Goal: Transaction & Acquisition: Purchase product/service

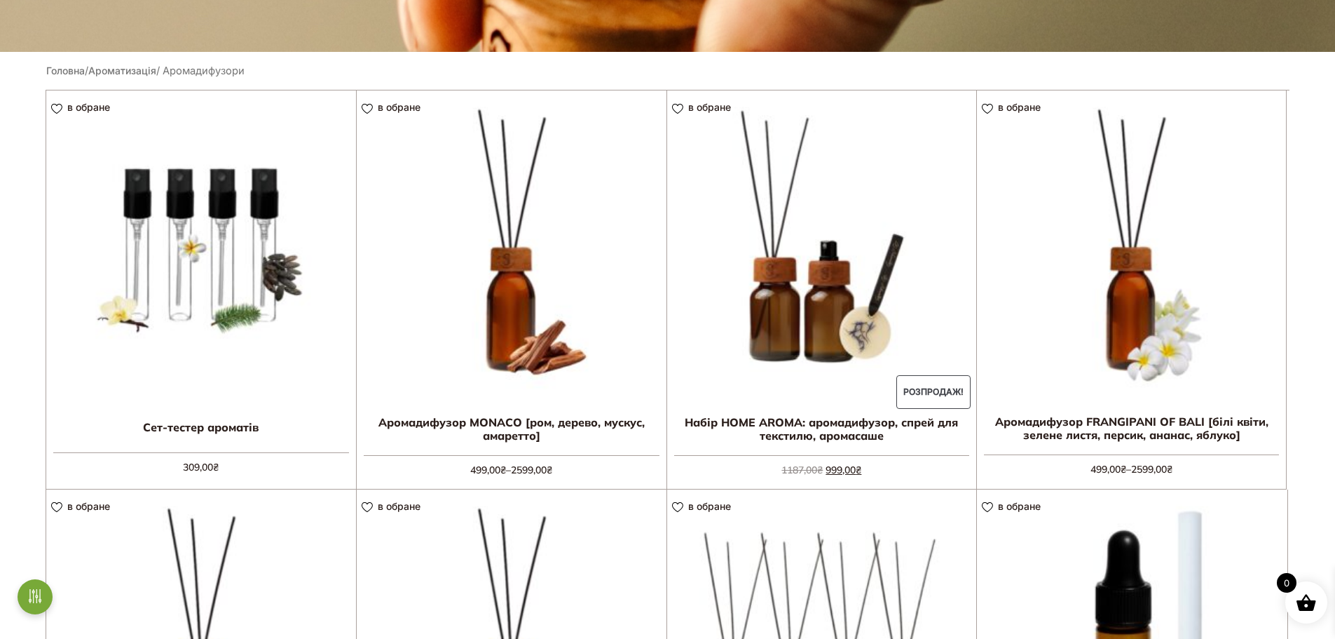
scroll to position [351, 0]
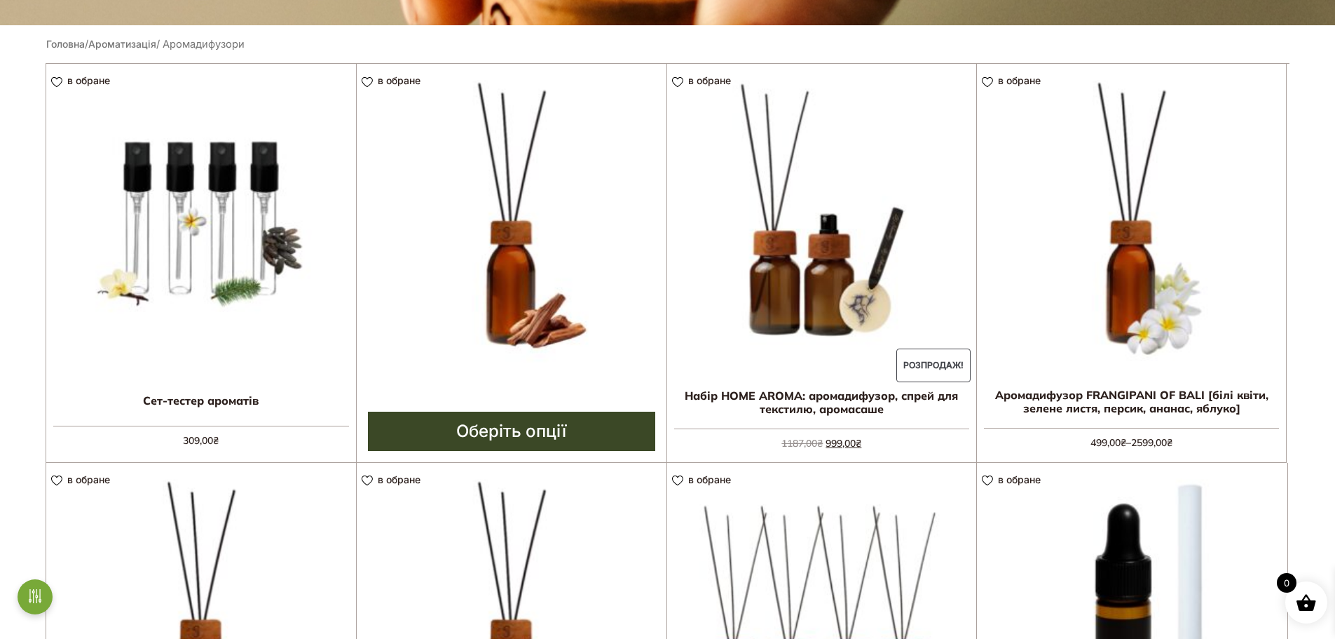
click at [531, 430] on link "Оберіть опції" at bounding box center [511, 430] width 287 height 39
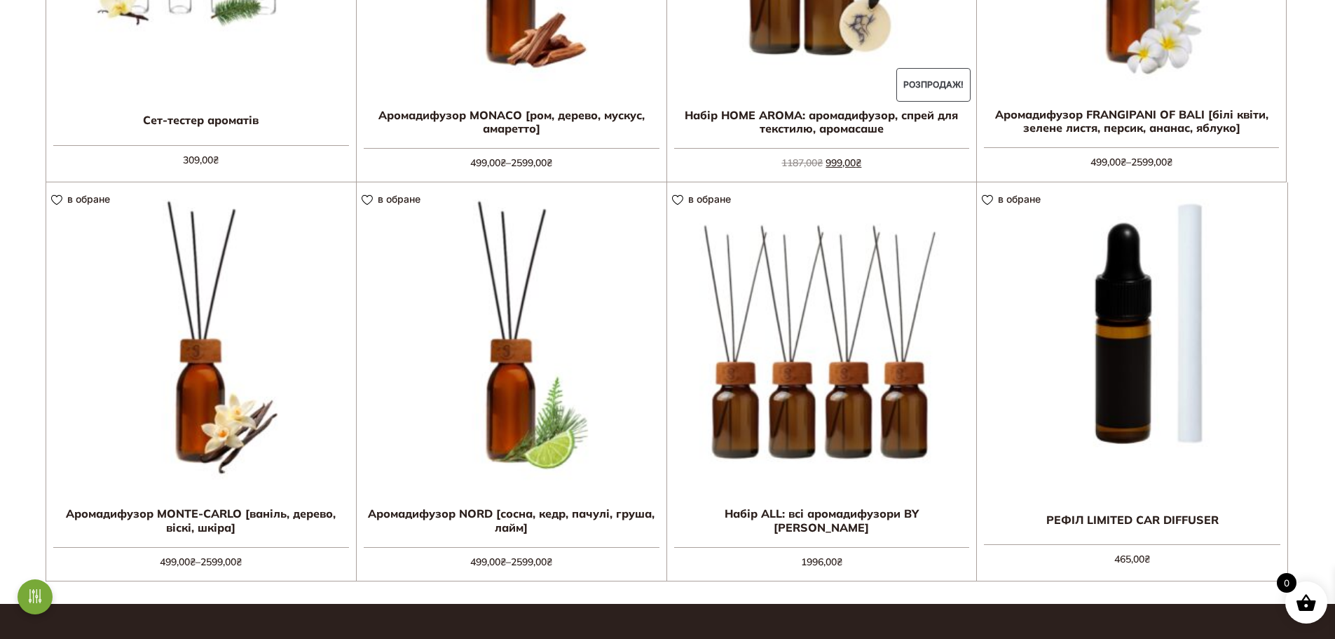
scroll to position [701, 0]
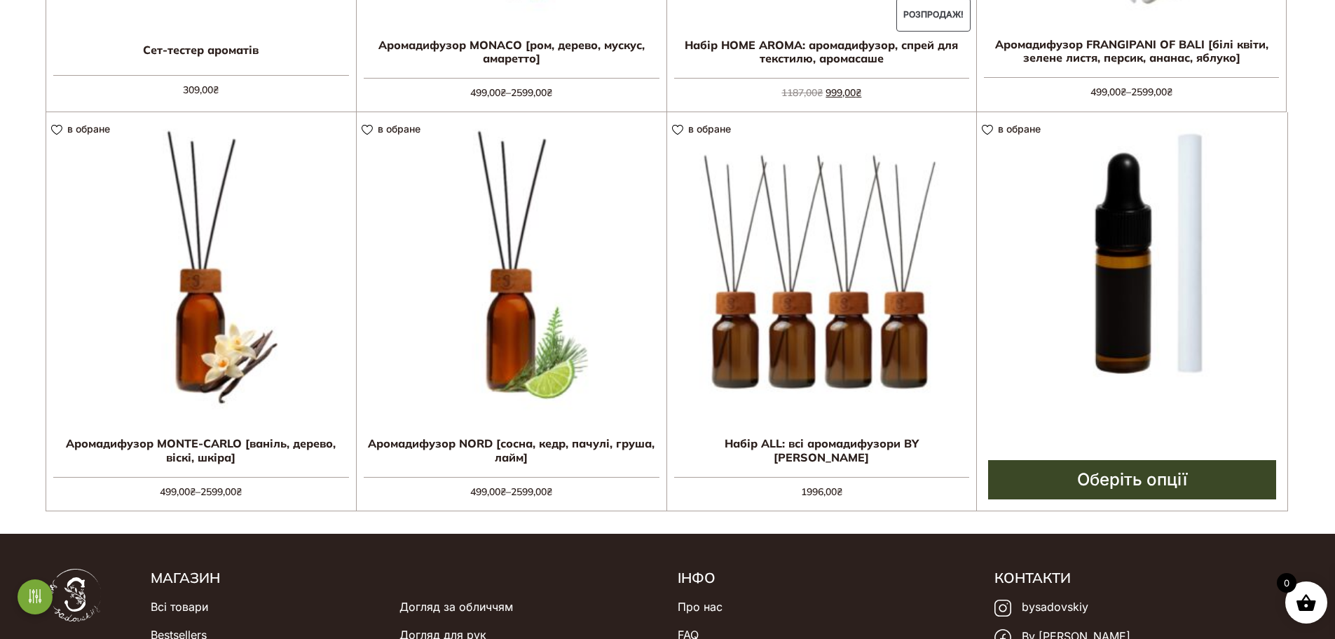
click at [1136, 483] on link "Оберіть опції" at bounding box center [1132, 479] width 288 height 39
click at [1153, 478] on link "Оберіть опції" at bounding box center [1132, 479] width 288 height 39
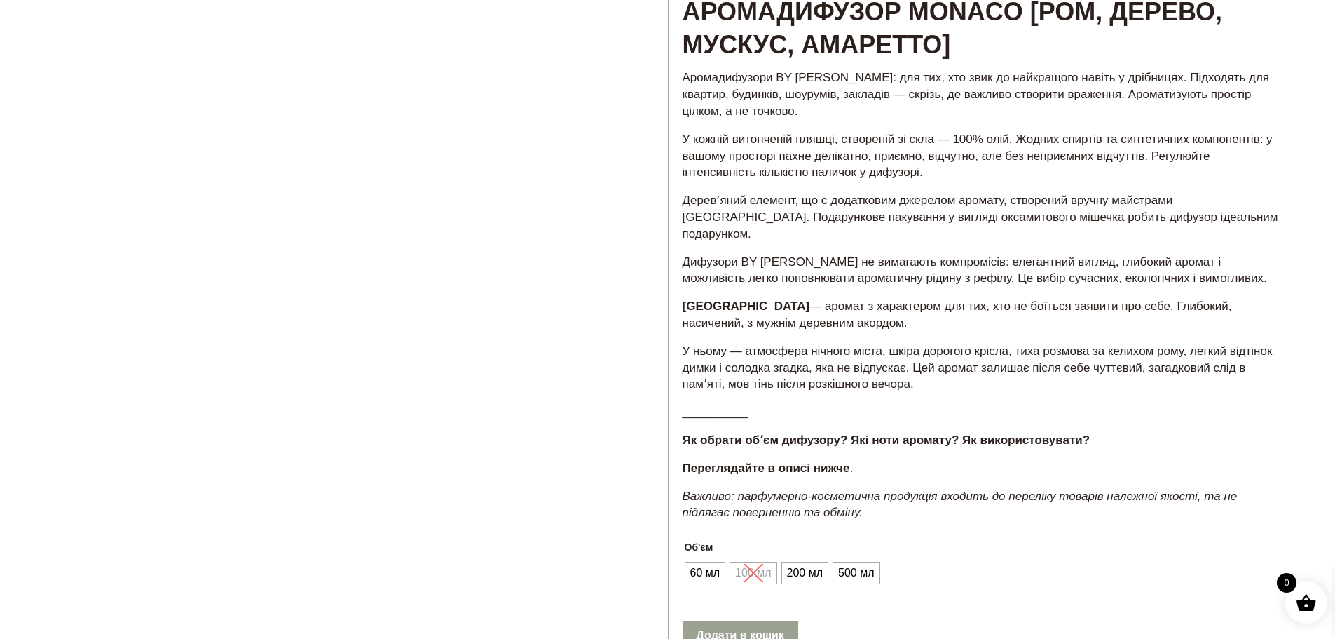
scroll to position [421, 0]
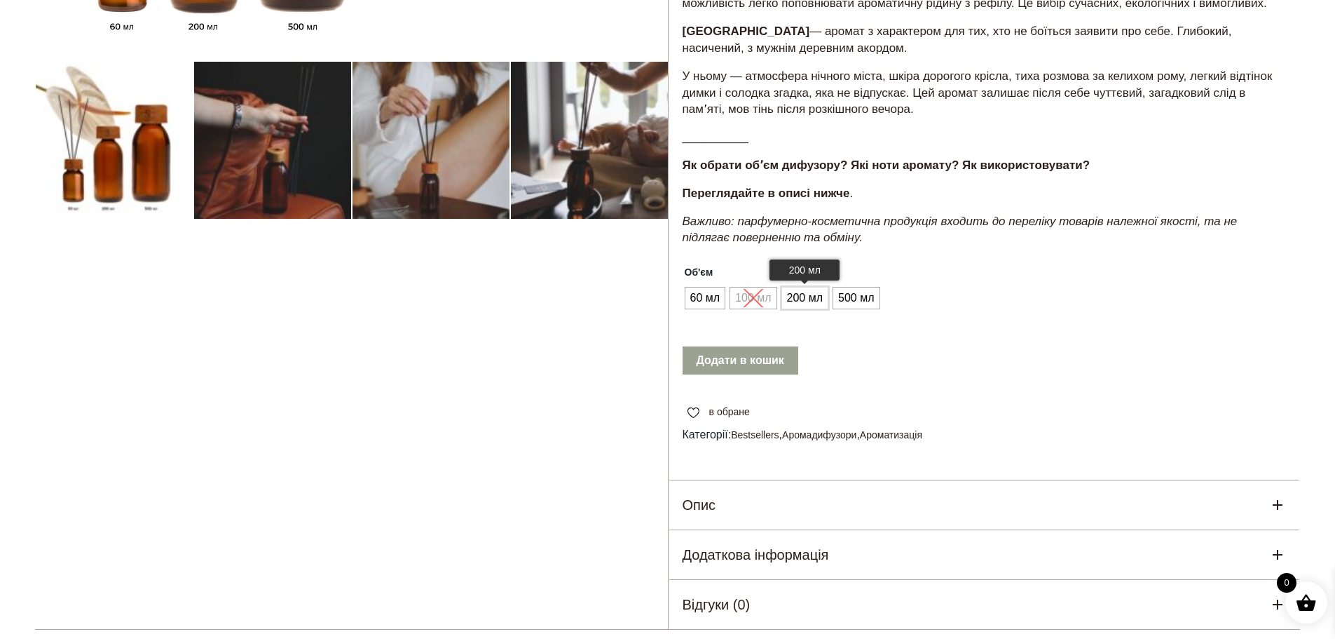
click at [812, 287] on span "200 мл" at bounding box center [805, 298] width 43 height 22
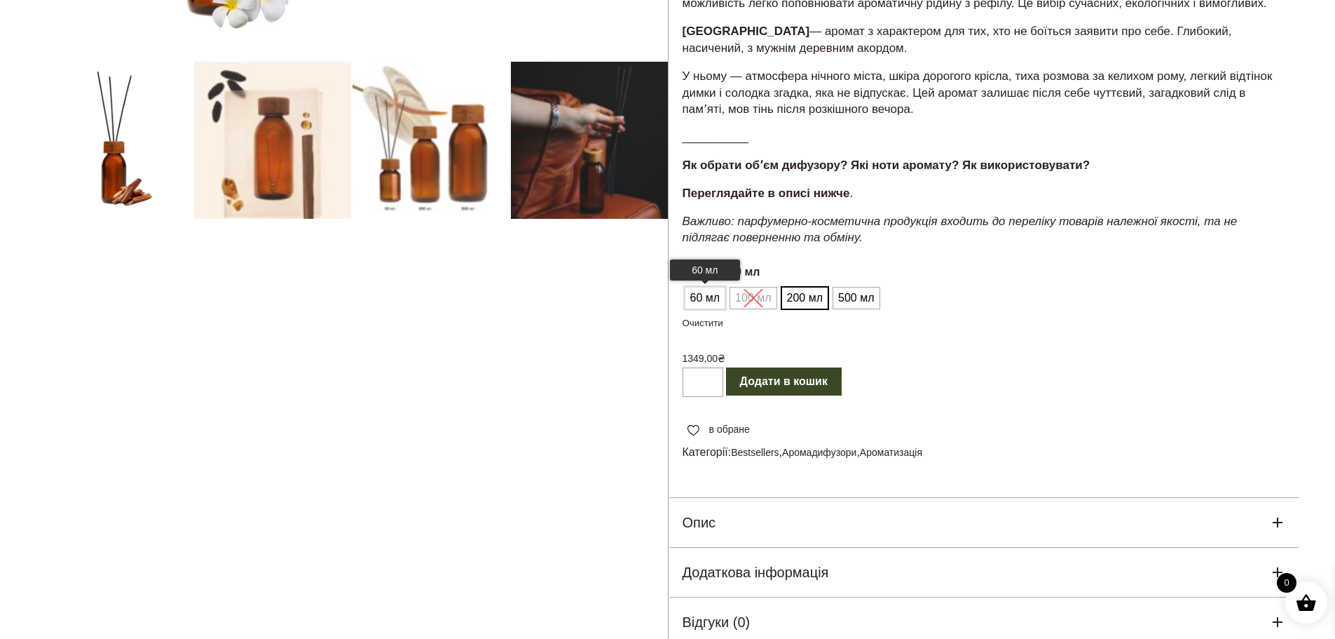
click at [712, 287] on span "60 мл" at bounding box center [705, 298] width 37 height 22
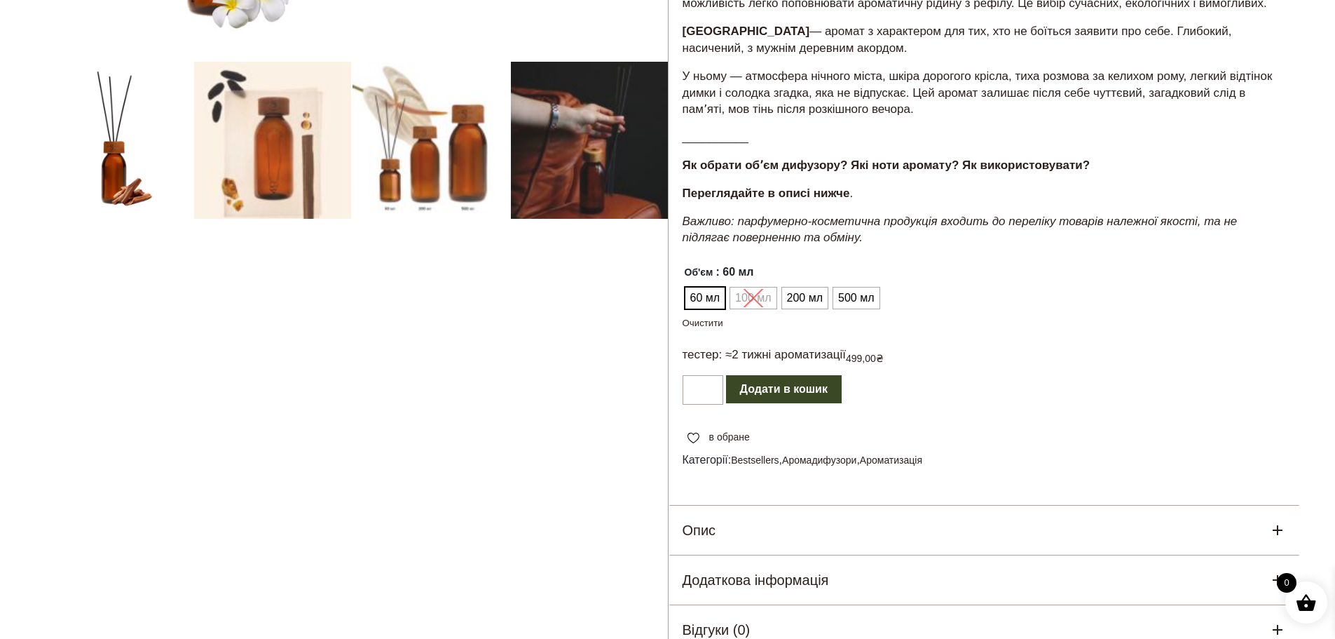
click at [758, 285] on ul "60 мл 100 мл 200 мл 500 мл" at bounding box center [783, 298] width 200 height 27
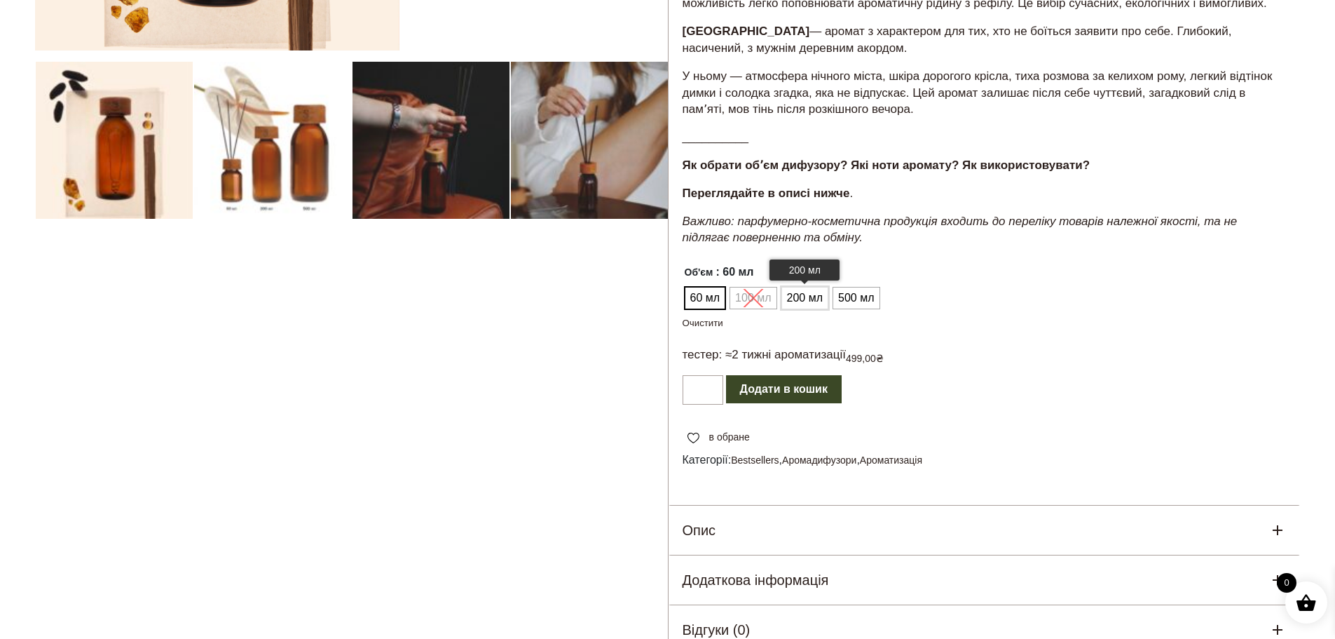
click at [805, 287] on span "200 мл" at bounding box center [805, 298] width 43 height 22
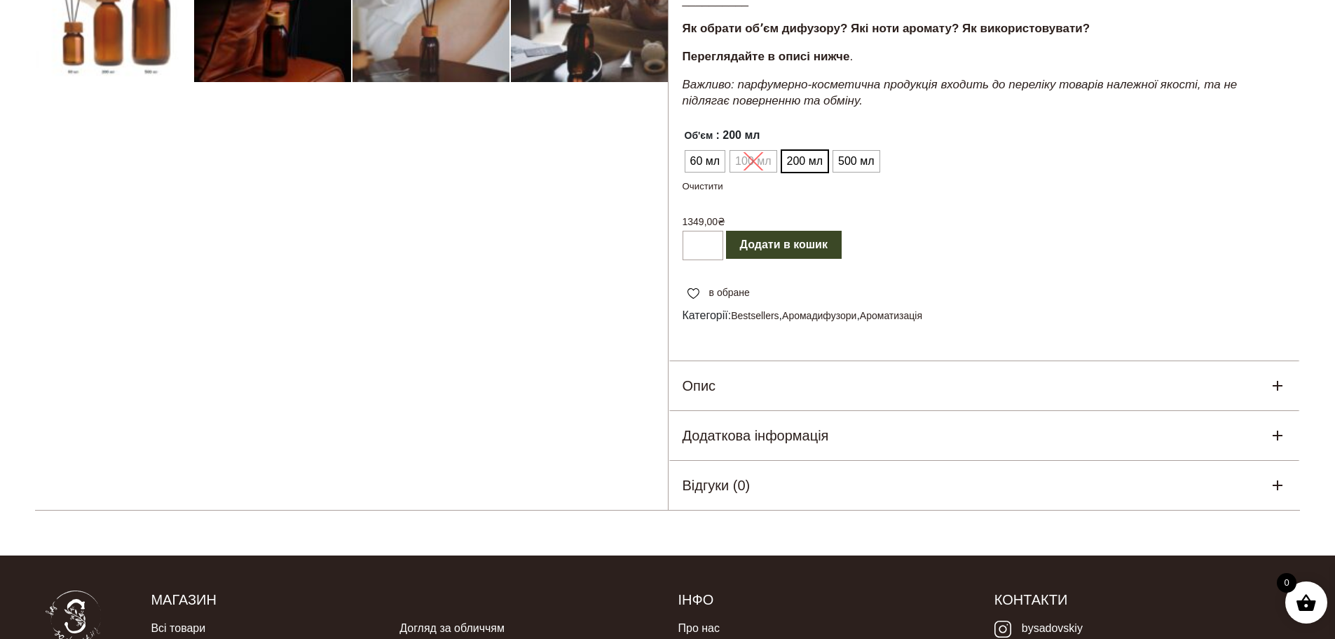
scroll to position [701, 0]
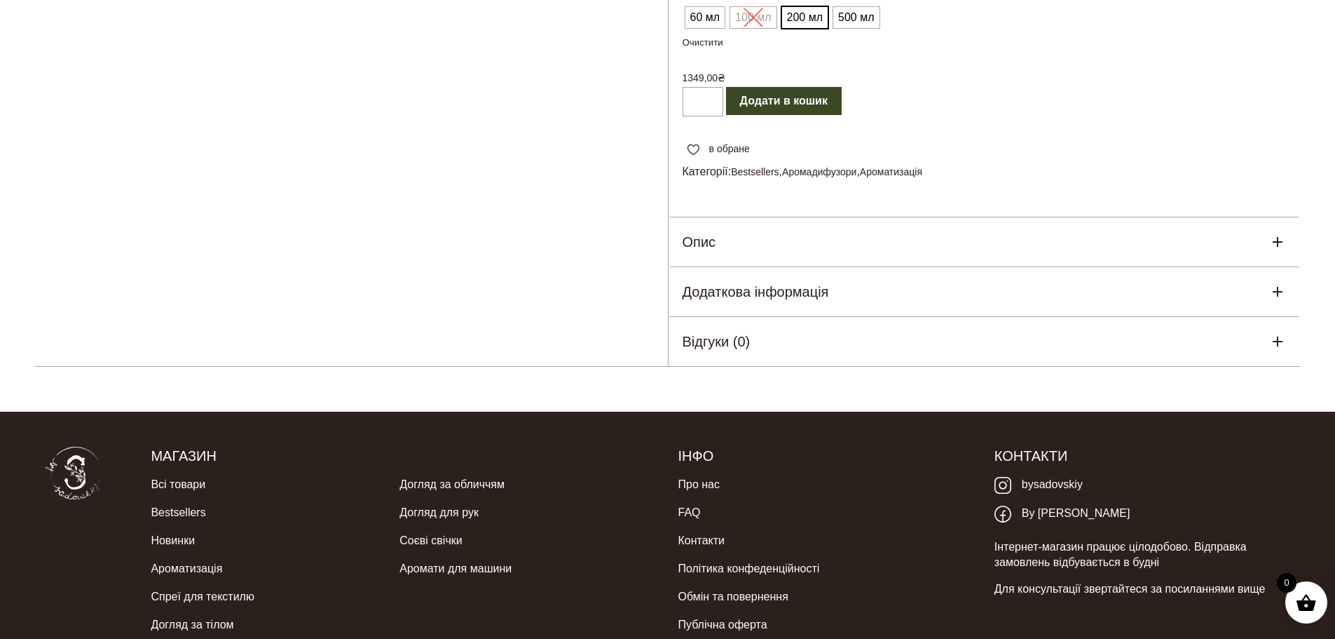
click at [1275, 233] on icon at bounding box center [1278, 241] width 17 height 17
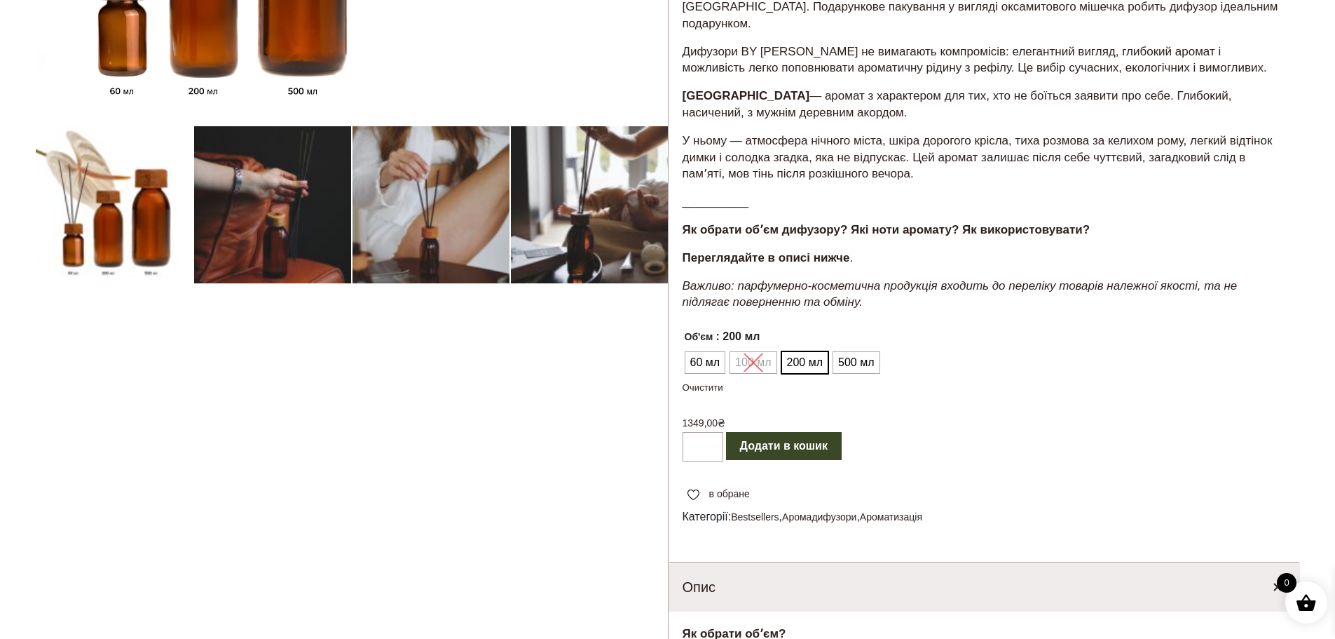
scroll to position [0, 0]
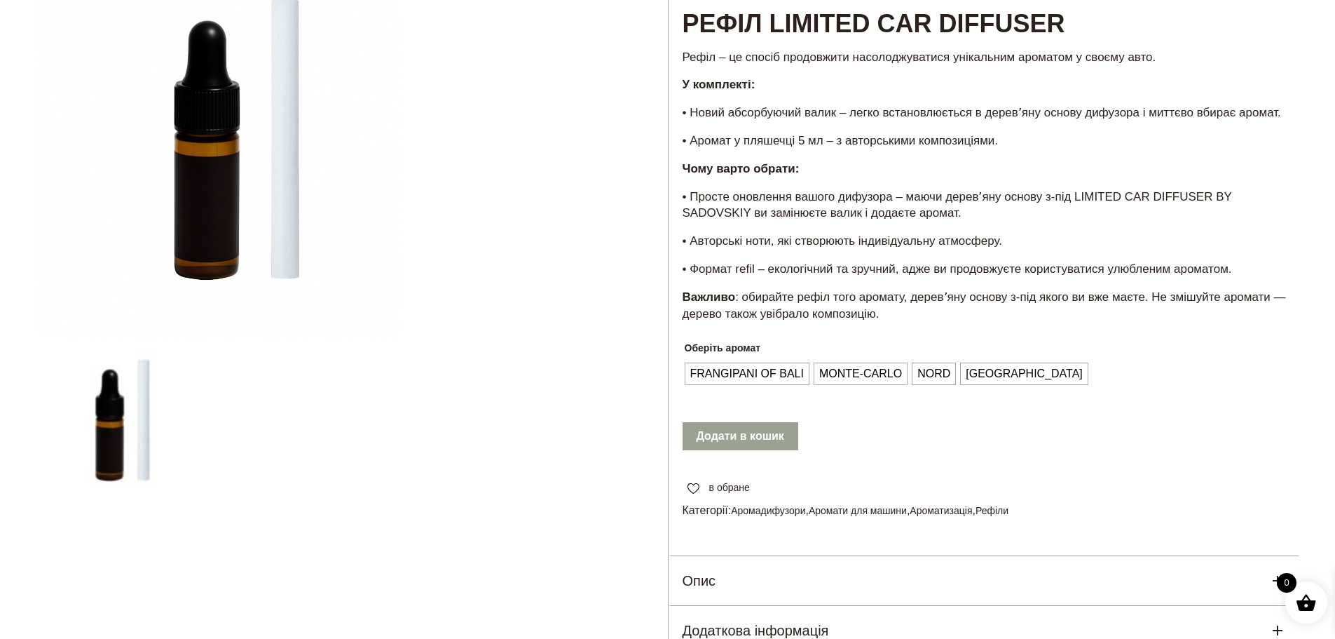
scroll to position [351, 0]
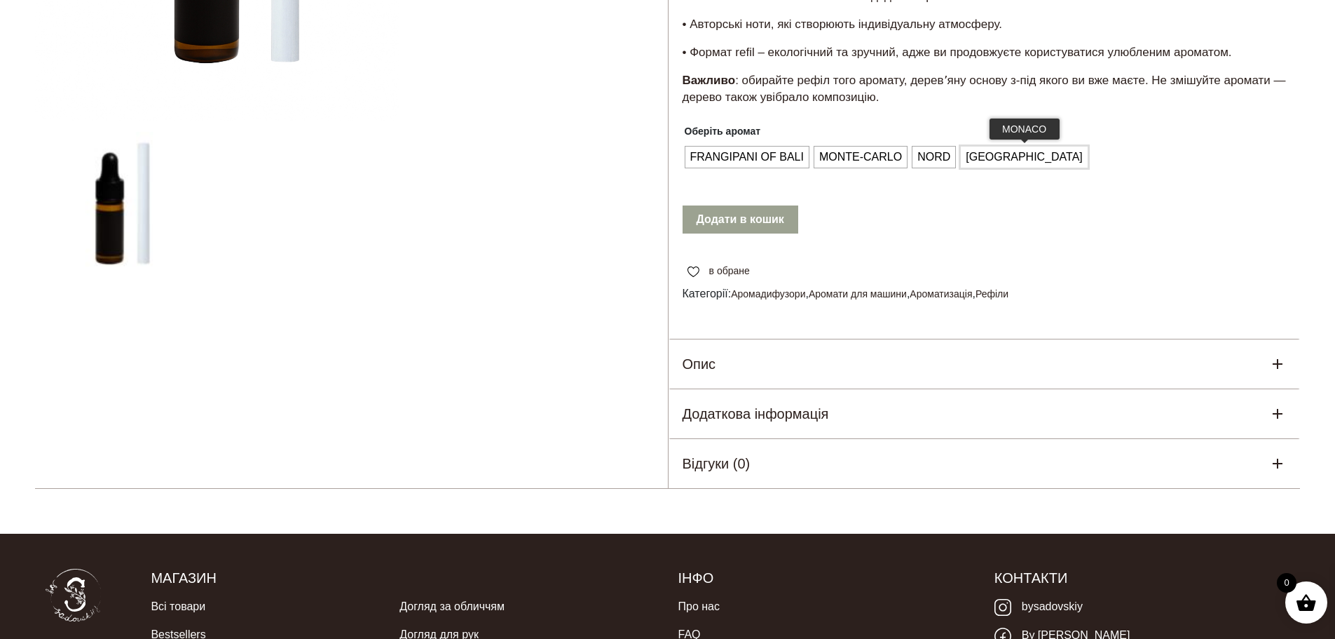
click at [996, 161] on span "[GEOGRAPHIC_DATA]" at bounding box center [1024, 157] width 124 height 22
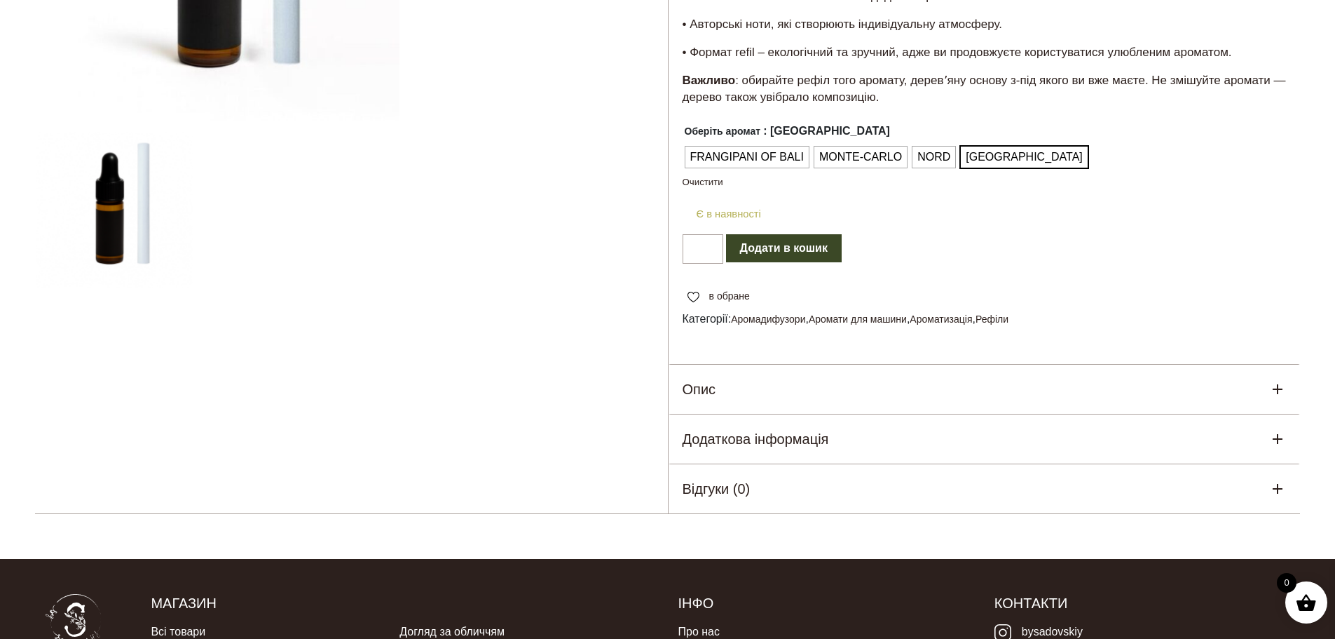
click at [1272, 390] on icon at bounding box center [1278, 389] width 17 height 17
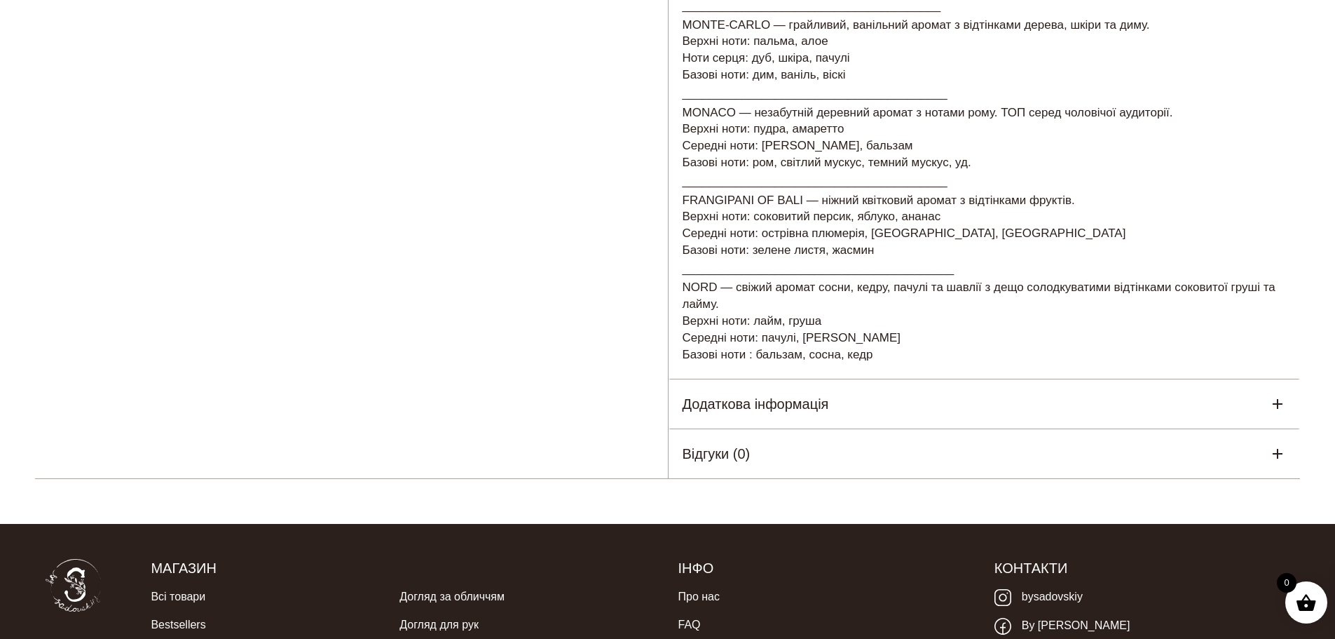
scroll to position [981, 0]
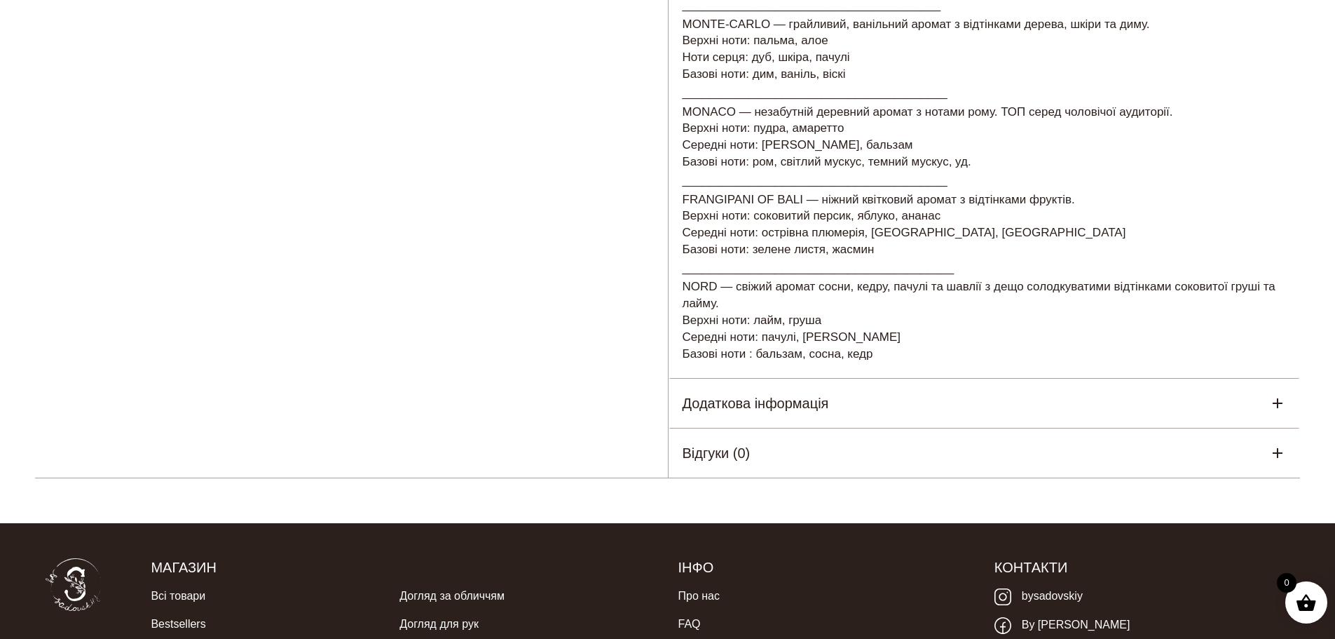
click at [1272, 402] on icon at bounding box center [1278, 403] width 17 height 17
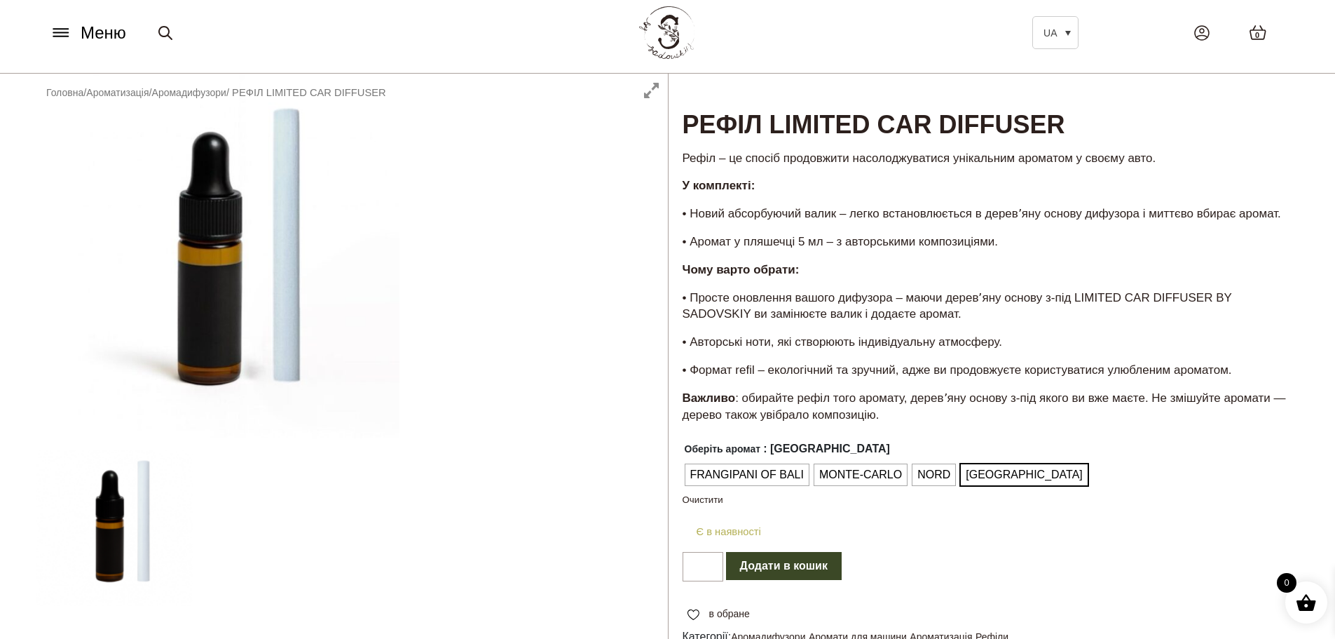
scroll to position [0, 0]
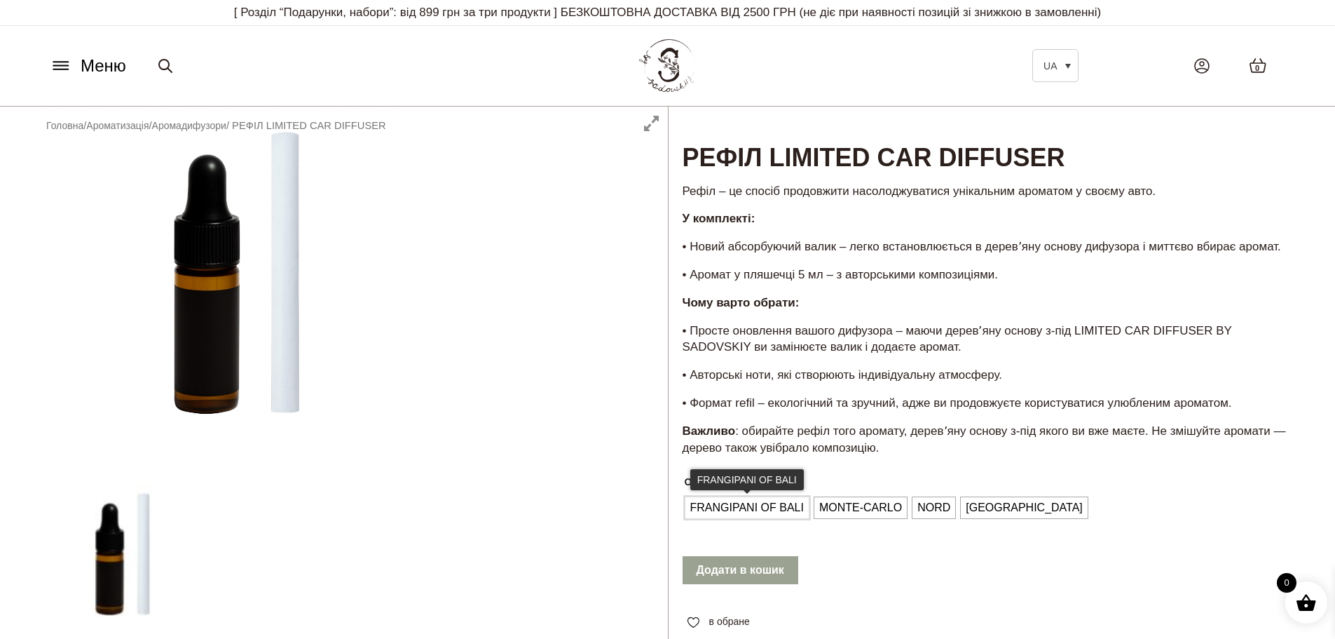
click at [731, 499] on span "FRANGIPANI OF BALI" at bounding box center [747, 507] width 121 height 22
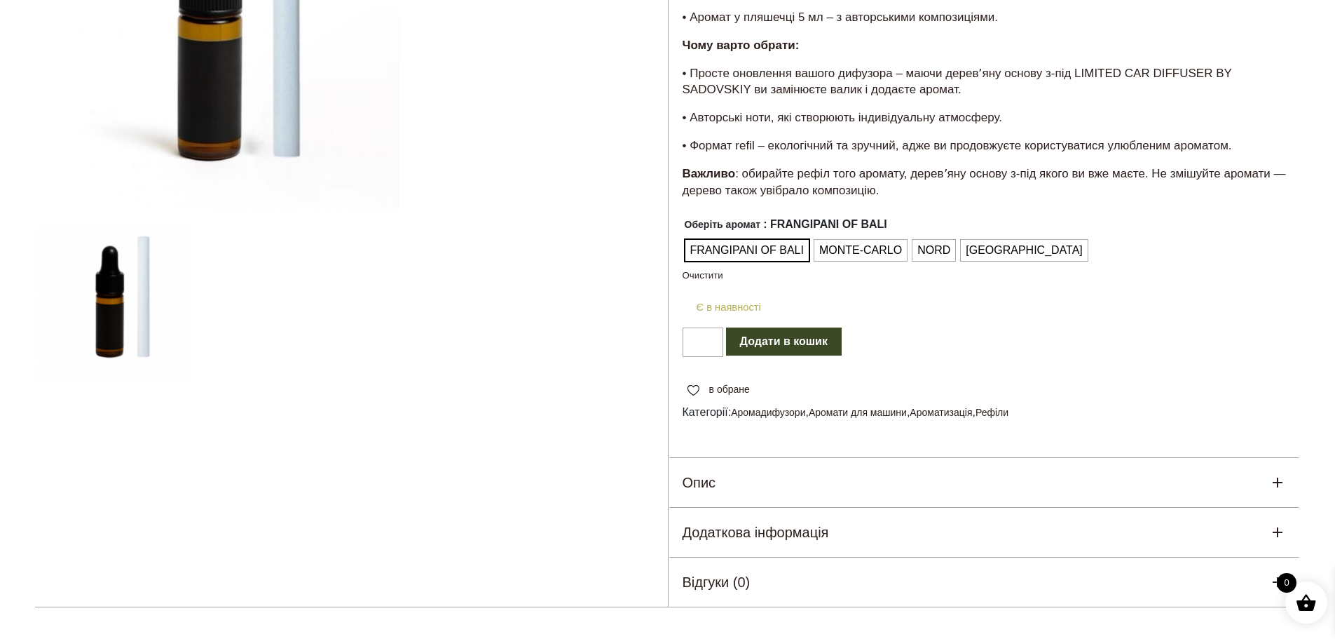
scroll to position [280, 0]
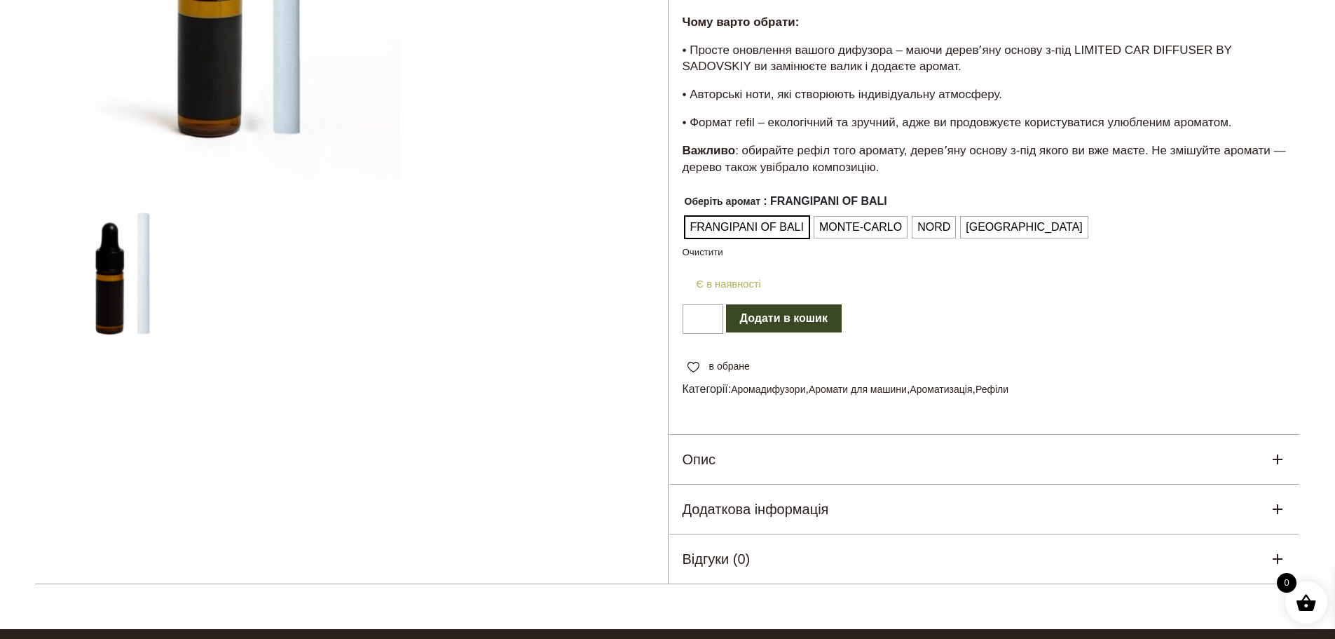
click at [1283, 460] on icon at bounding box center [1278, 459] width 17 height 17
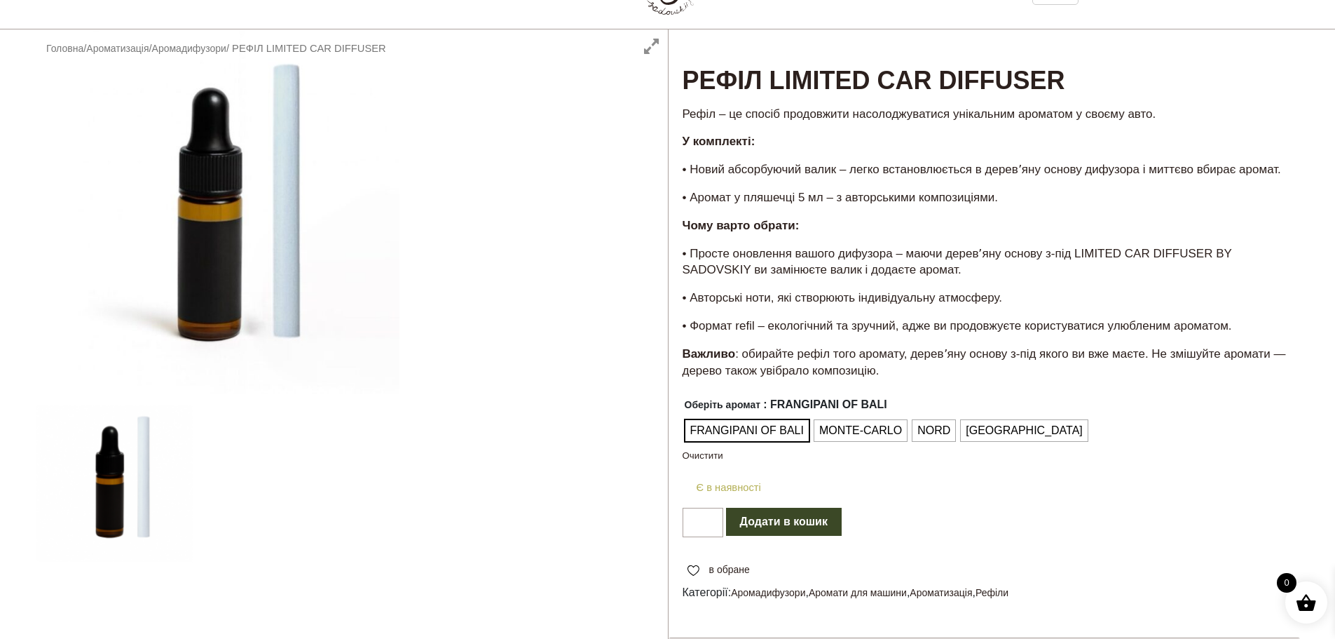
scroll to position [0, 0]
